Goal: Information Seeking & Learning: Learn about a topic

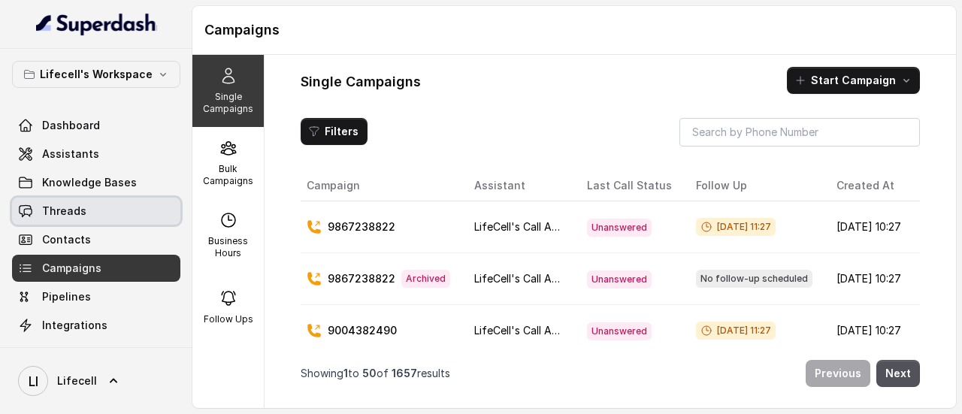
click at [95, 210] on link "Threads" at bounding box center [96, 211] width 168 height 27
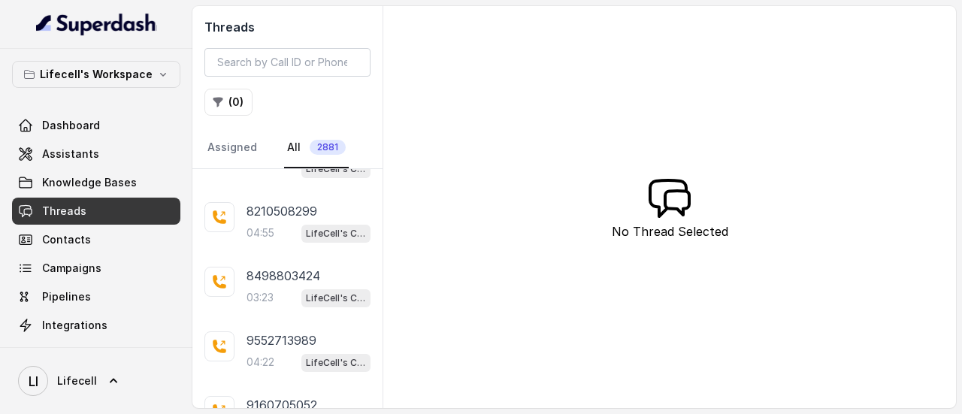
scroll to position [312, 0]
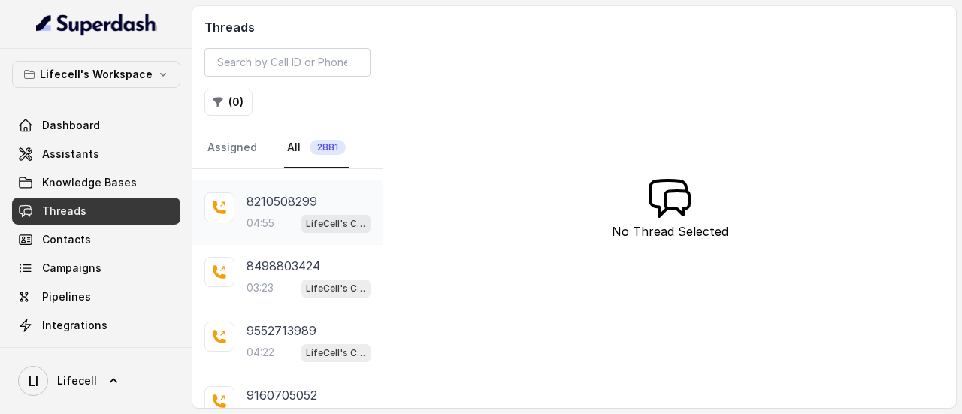
click at [291, 198] on p "8210508299" at bounding box center [281, 201] width 71 height 18
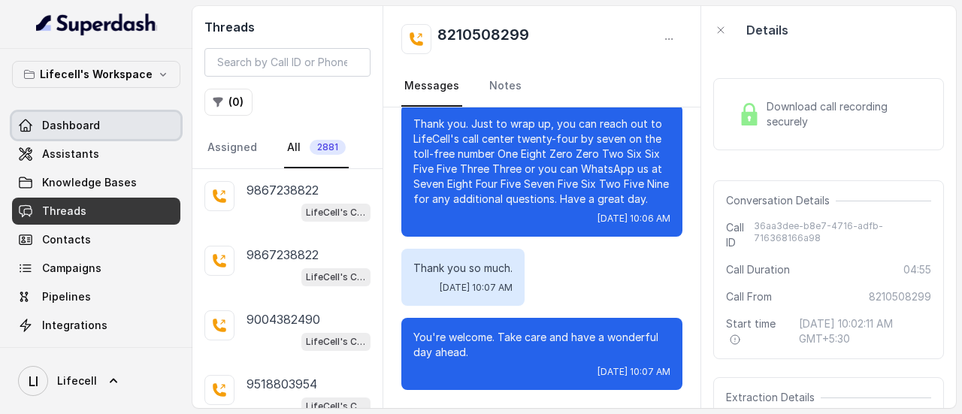
click at [81, 125] on span "Dashboard" at bounding box center [71, 125] width 58 height 15
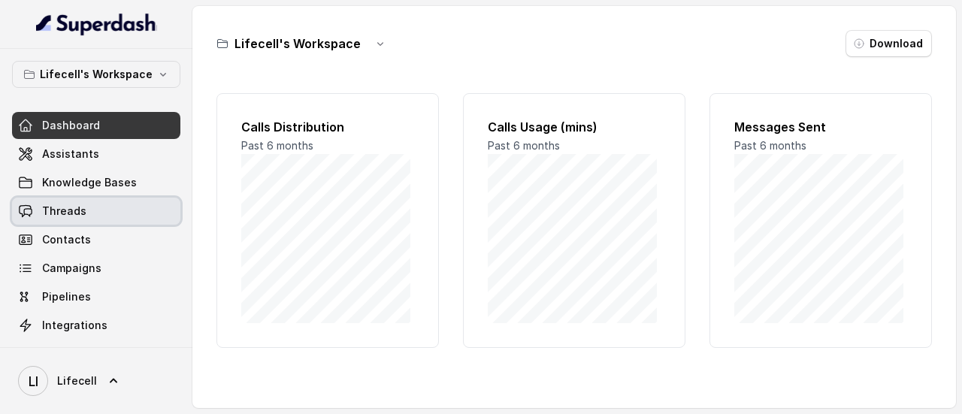
click at [90, 204] on link "Threads" at bounding box center [96, 211] width 168 height 27
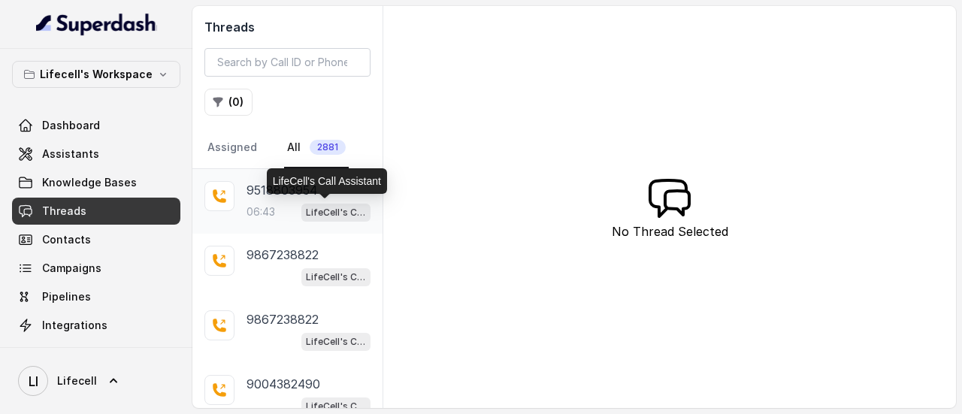
click at [306, 205] on p "LifeCell's Call Assistant" at bounding box center [336, 212] width 60 height 15
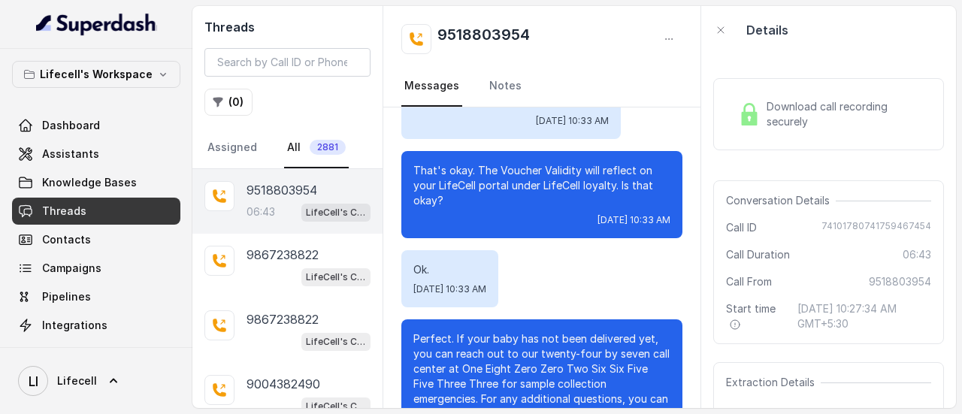
scroll to position [4252, 0]
